Goal: Information Seeking & Learning: Understand process/instructions

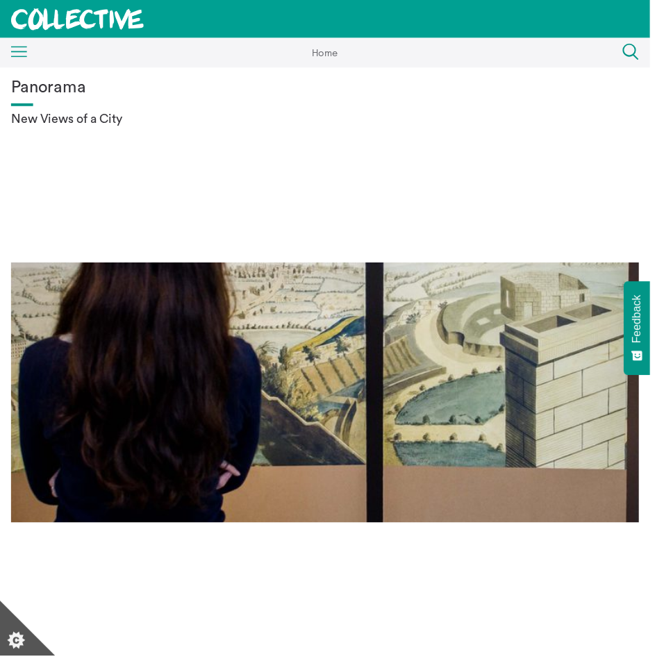
click at [10, 42] on div "Menu Close" at bounding box center [14, 53] width 28 height 25
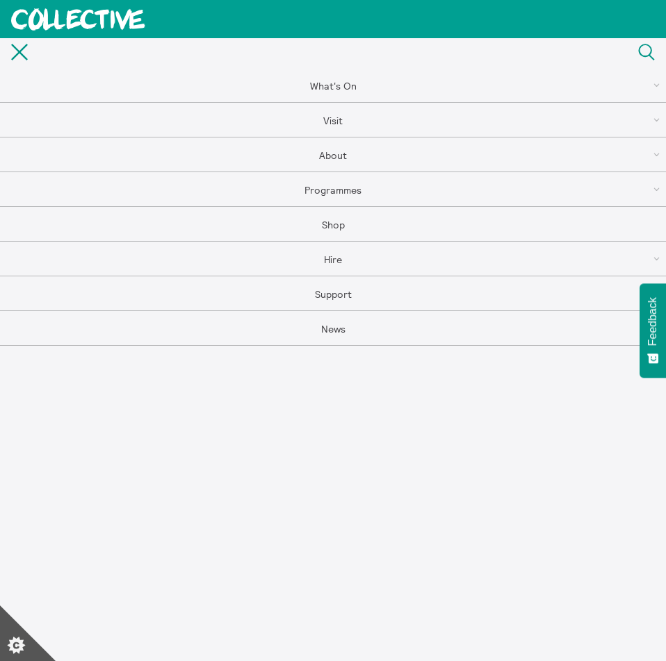
click at [336, 256] on link "Hire" at bounding box center [333, 259] width 666 height 35
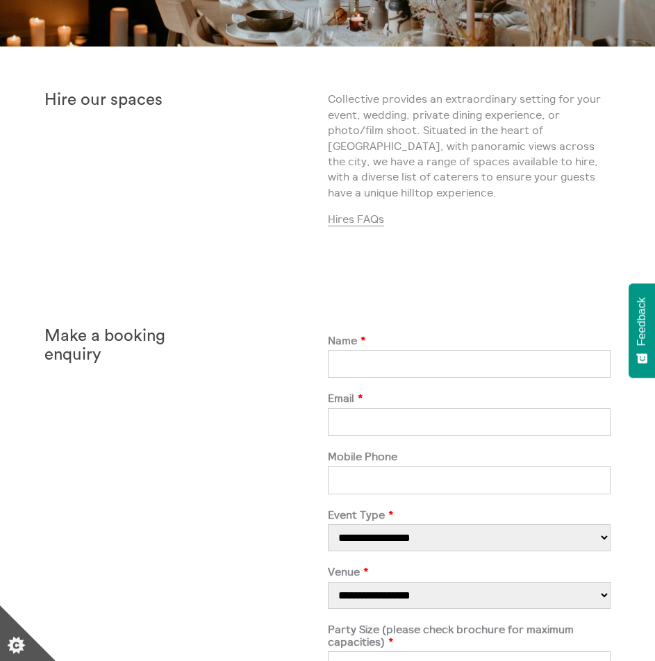
scroll to position [208, 0]
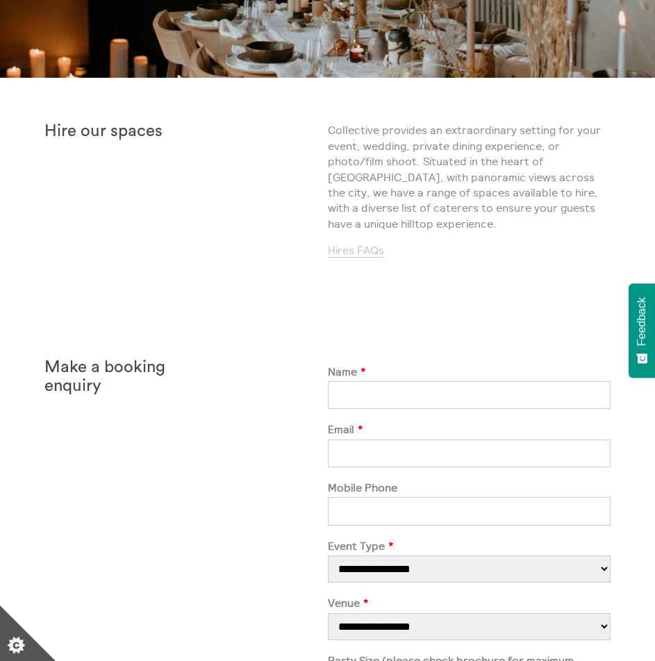
click at [358, 257] on link "Hires FAQs" at bounding box center [356, 250] width 56 height 15
